Goal: Use online tool/utility

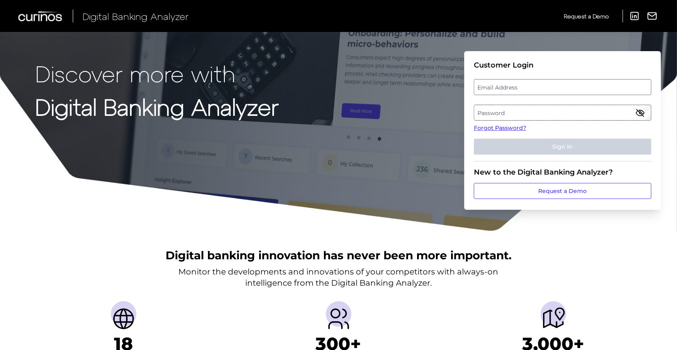
click at [504, 86] on label "Email Address" at bounding box center [562, 87] width 176 height 14
click at [504, 86] on input "email" at bounding box center [563, 87] width 178 height 16
click at [583, 110] on label "Password" at bounding box center [562, 113] width 176 height 14
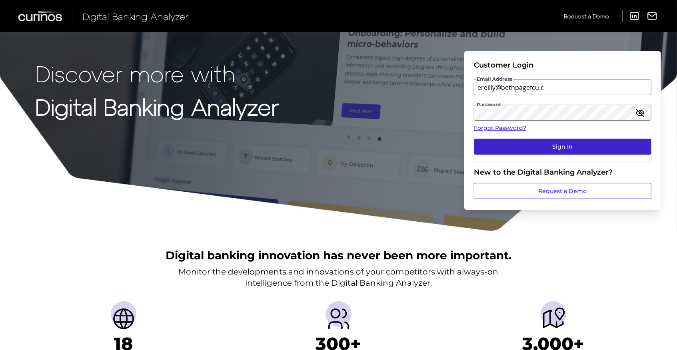
click at [553, 146] on button "Sign In" at bounding box center [563, 147] width 178 height 16
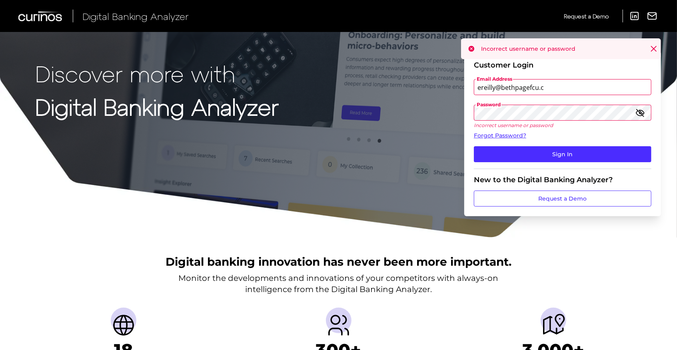
click at [569, 88] on input "ereilly@bethpagefcu.c" at bounding box center [563, 87] width 178 height 16
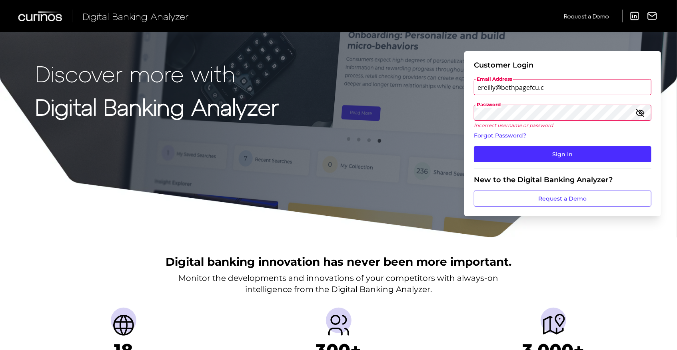
click at [554, 88] on input "ereilly@bethpagefcu.c" at bounding box center [563, 87] width 178 height 16
type input "[EMAIL_ADDRESS][DOMAIN_NAME]"
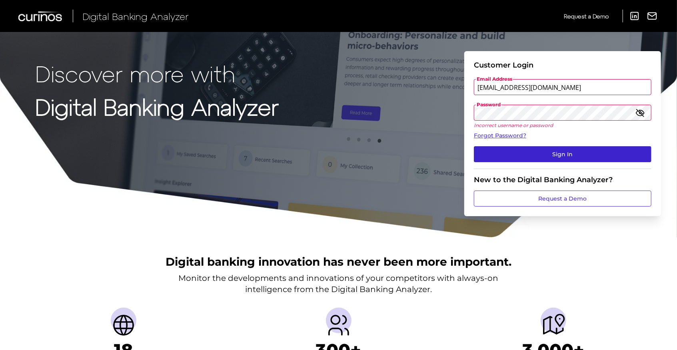
click at [546, 148] on button "Sign In" at bounding box center [563, 154] width 178 height 16
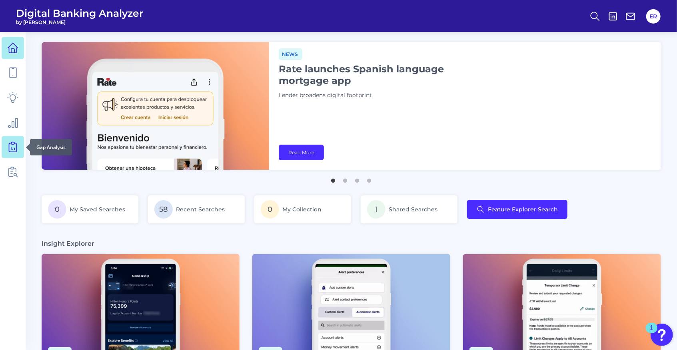
click at [10, 147] on icon at bounding box center [12, 147] width 11 height 11
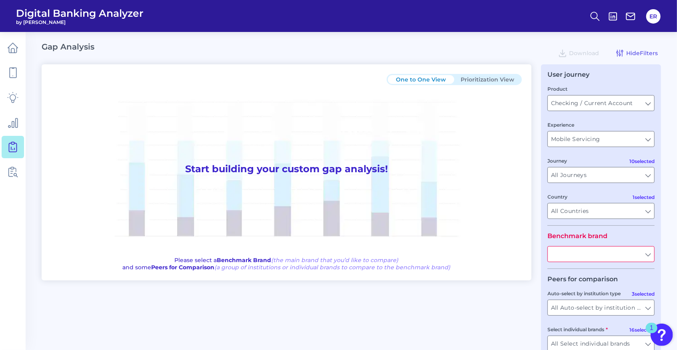
click at [581, 259] on input "text" at bounding box center [601, 254] width 106 height 15
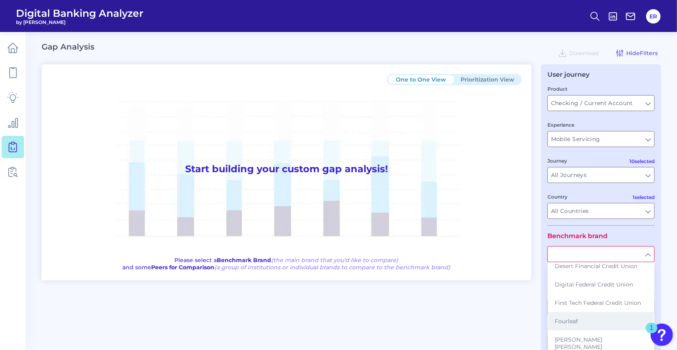
scroll to position [106, 0]
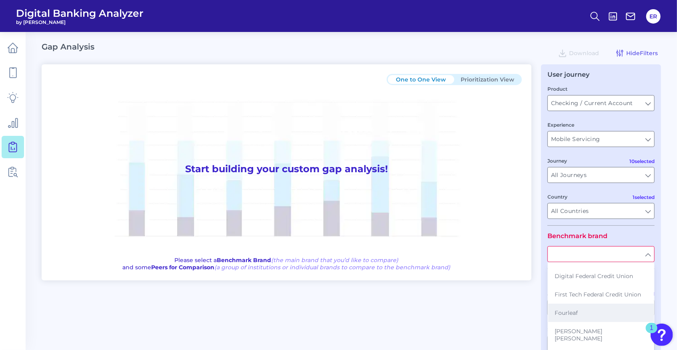
click at [573, 309] on span "Fourleaf" at bounding box center [566, 312] width 23 height 7
type input "Fourleaf"
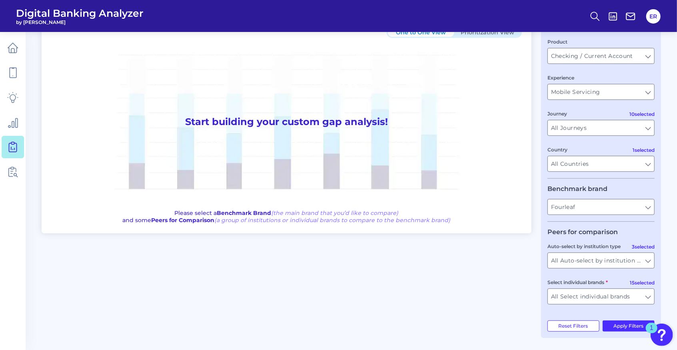
scroll to position [50, 0]
click at [618, 329] on button "Apply Filters" at bounding box center [629, 326] width 52 height 11
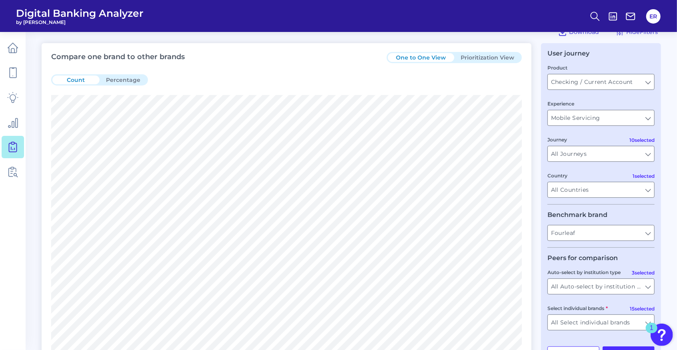
scroll to position [0, 0]
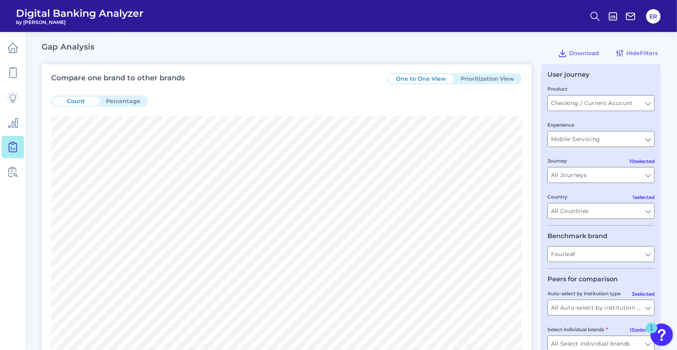
click at [486, 75] on button "Prioritization View" at bounding box center [487, 78] width 66 height 9
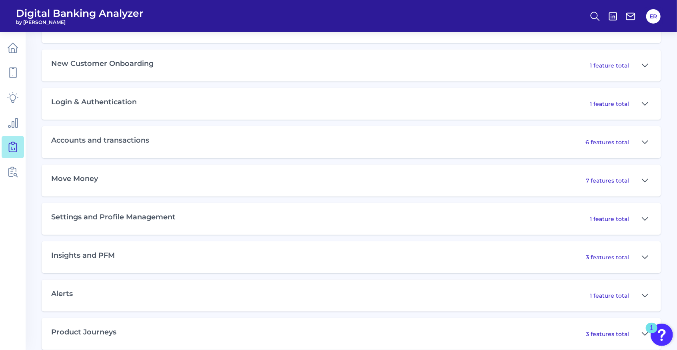
scroll to position [480, 0]
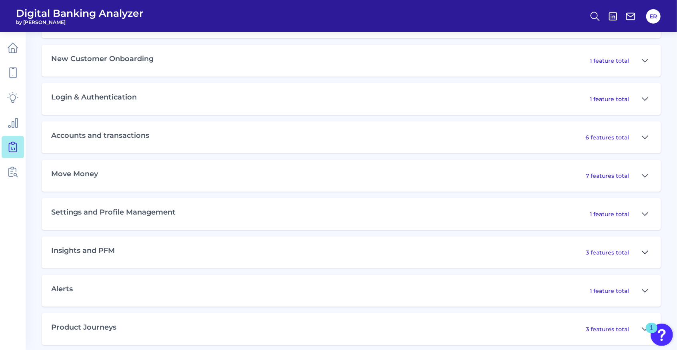
click at [644, 252] on icon at bounding box center [645, 253] width 6 height 10
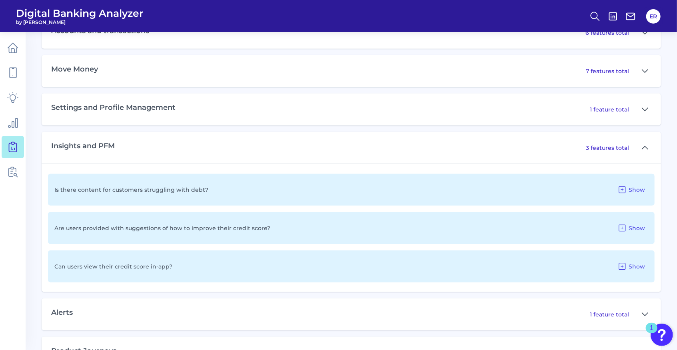
scroll to position [586, 0]
click at [594, 255] on div "Can users view their credit score in-app? Show" at bounding box center [351, 265] width 607 height 32
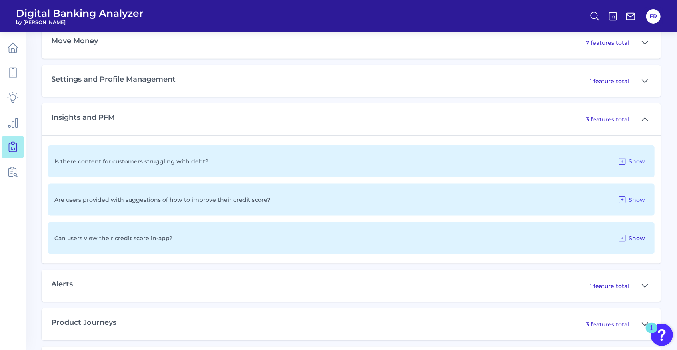
click at [622, 236] on icon at bounding box center [622, 238] width 6 height 6
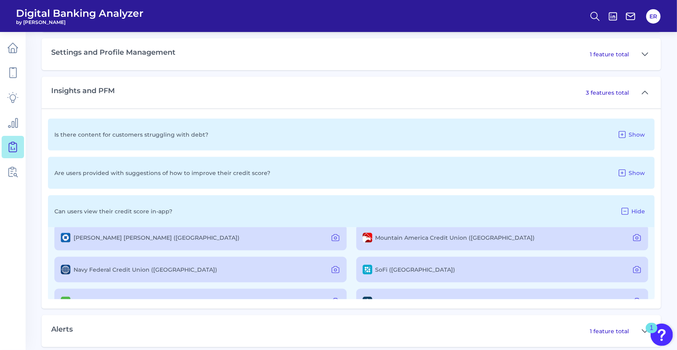
scroll to position [78, 0]
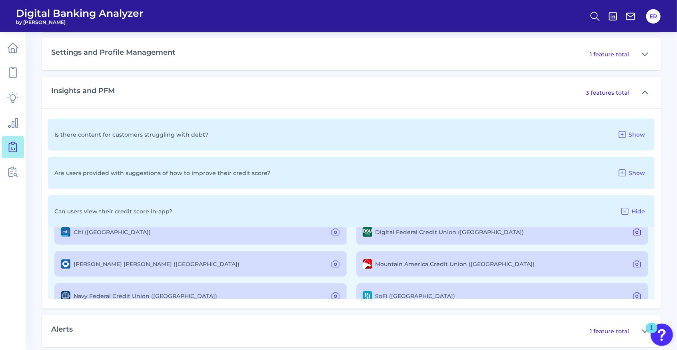
click at [634, 229] on icon at bounding box center [637, 233] width 10 height 10
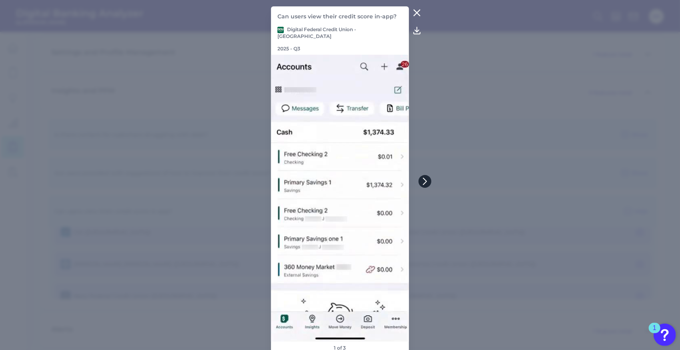
click at [425, 184] on icon at bounding box center [424, 181] width 7 height 7
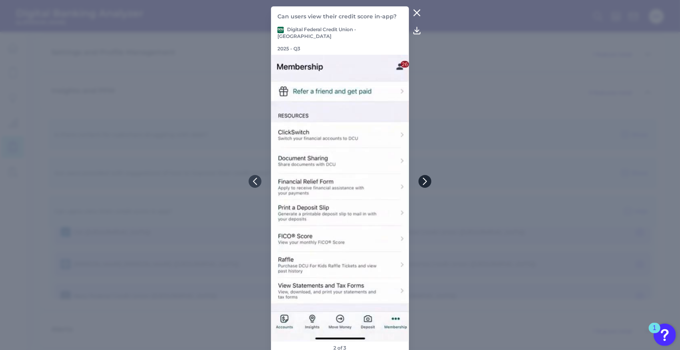
click at [424, 182] on icon at bounding box center [424, 181] width 7 height 7
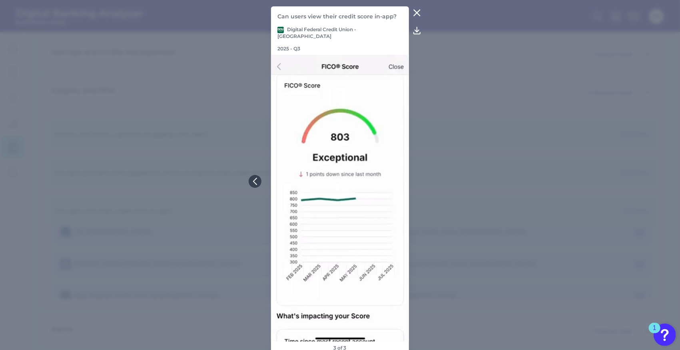
click at [419, 16] on icon at bounding box center [417, 13] width 10 height 10
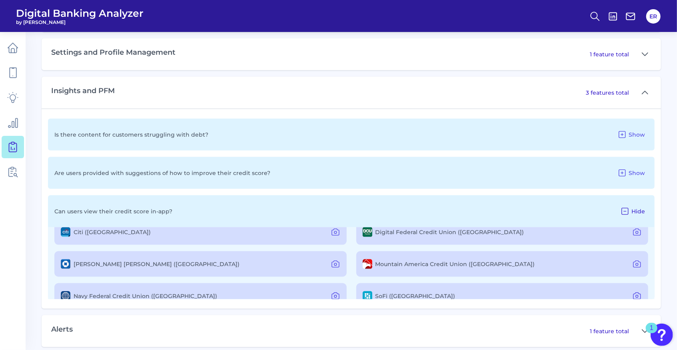
click at [625, 210] on icon at bounding box center [625, 212] width 10 height 10
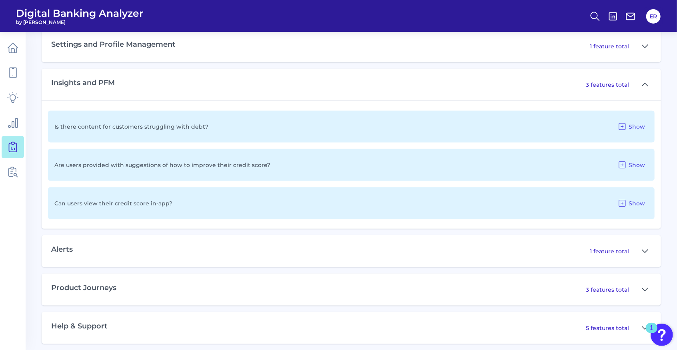
scroll to position [652, 0]
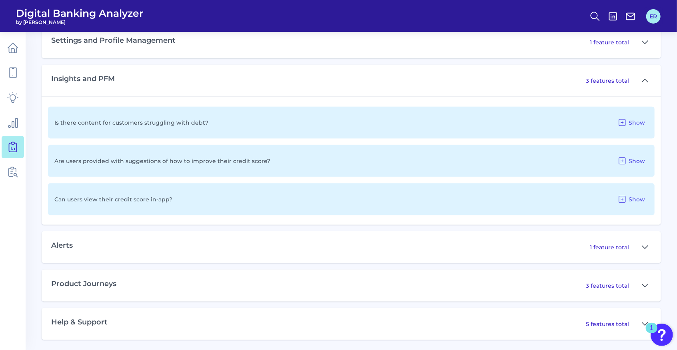
click at [653, 17] on button "ER" at bounding box center [653, 16] width 14 height 14
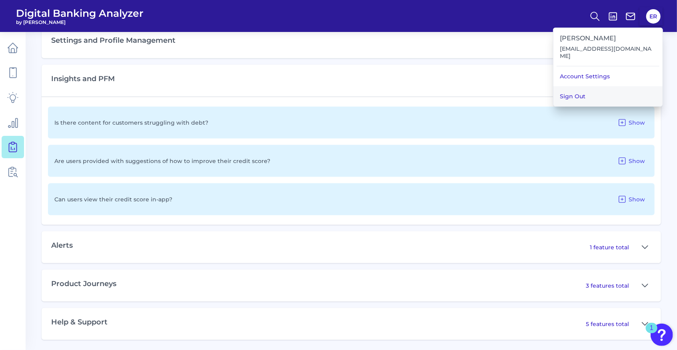
click at [592, 89] on button "Sign Out" at bounding box center [607, 96] width 109 height 20
